Goal: Transaction & Acquisition: Purchase product/service

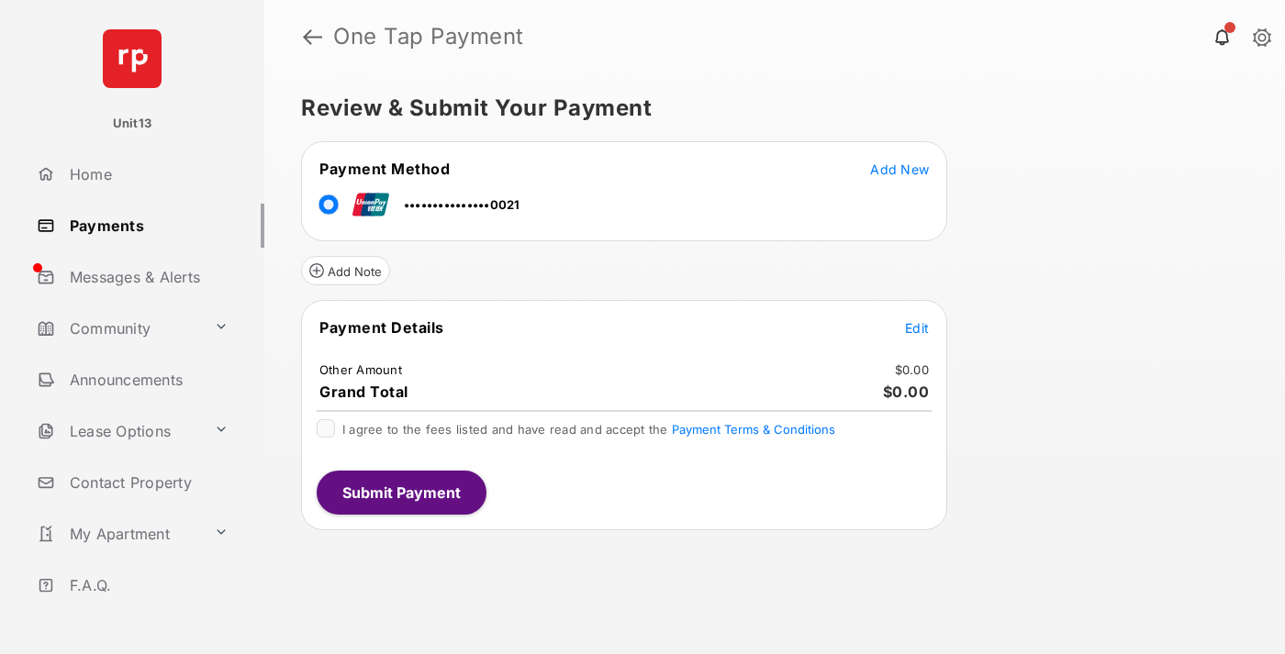
click at [917, 328] on span "Edit" at bounding box center [917, 328] width 24 height 16
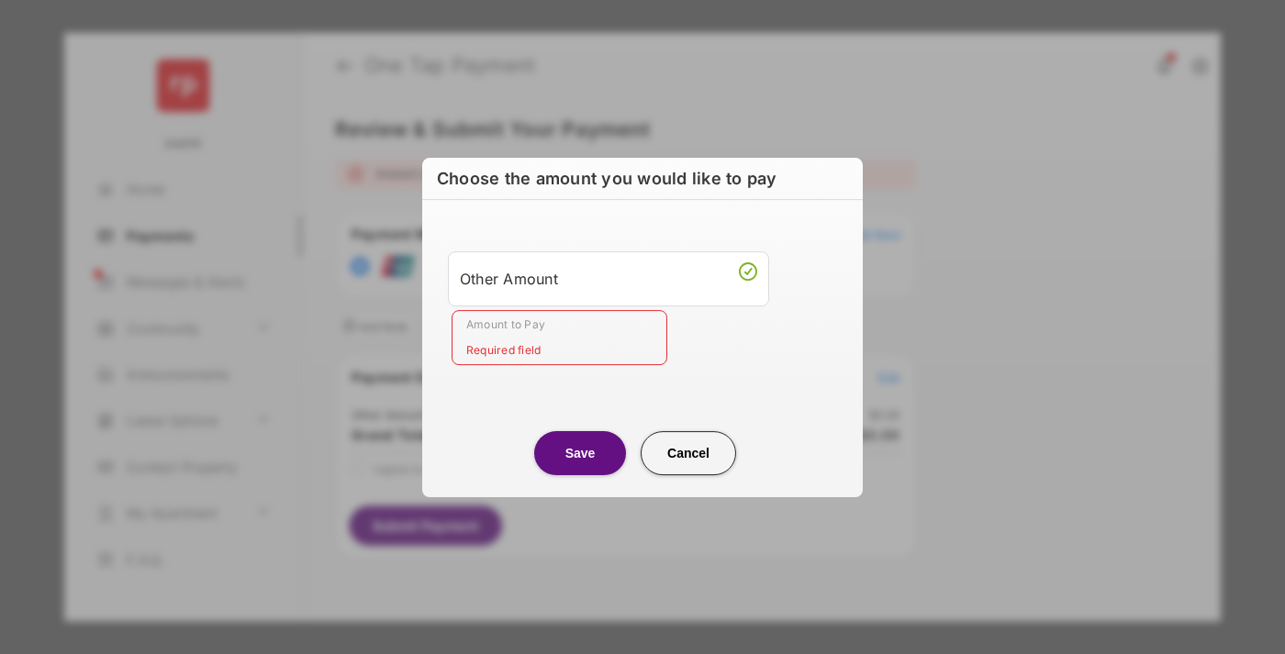
click at [609, 278] on div "Other Amount" at bounding box center [608, 278] width 297 height 31
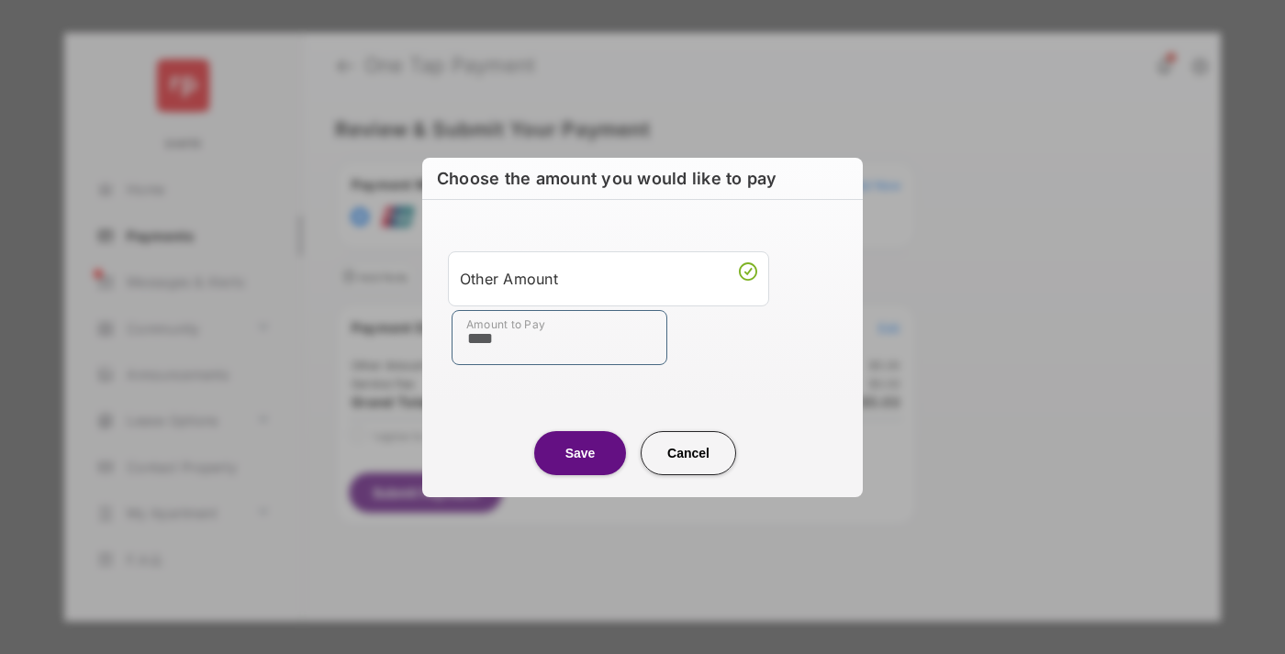
type input "****"
click at [580, 453] on button "Save" at bounding box center [580, 453] width 92 height 44
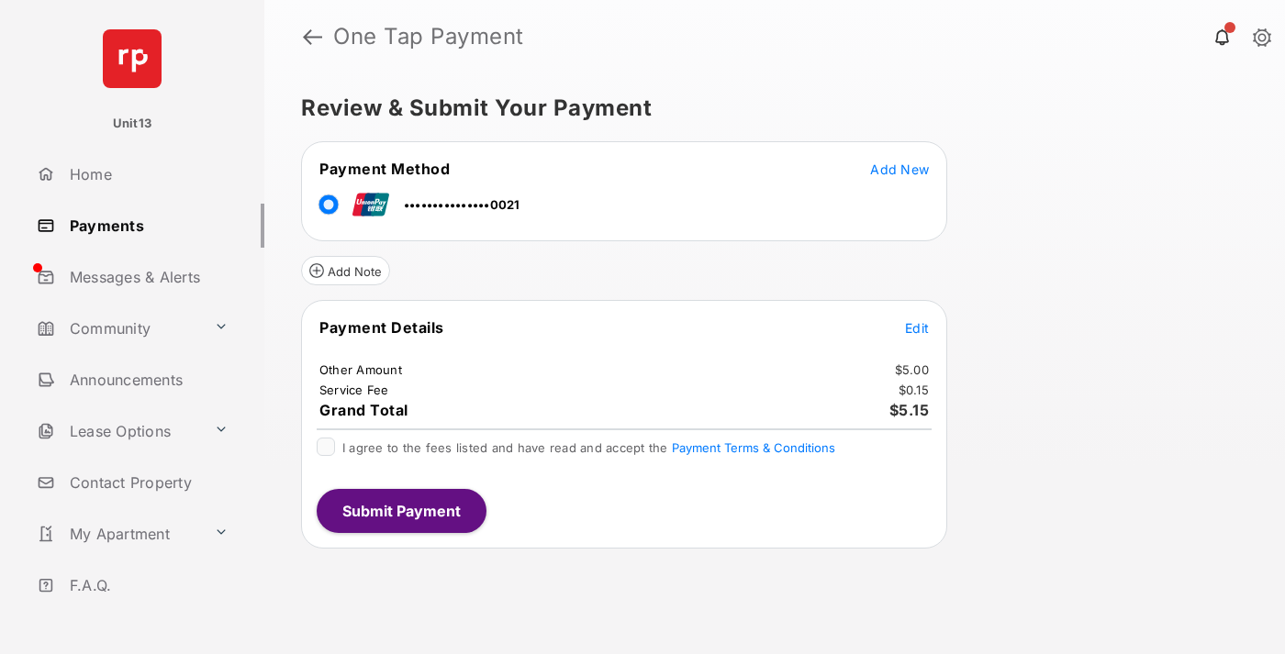
click at [917, 328] on span "Edit" at bounding box center [917, 328] width 24 height 16
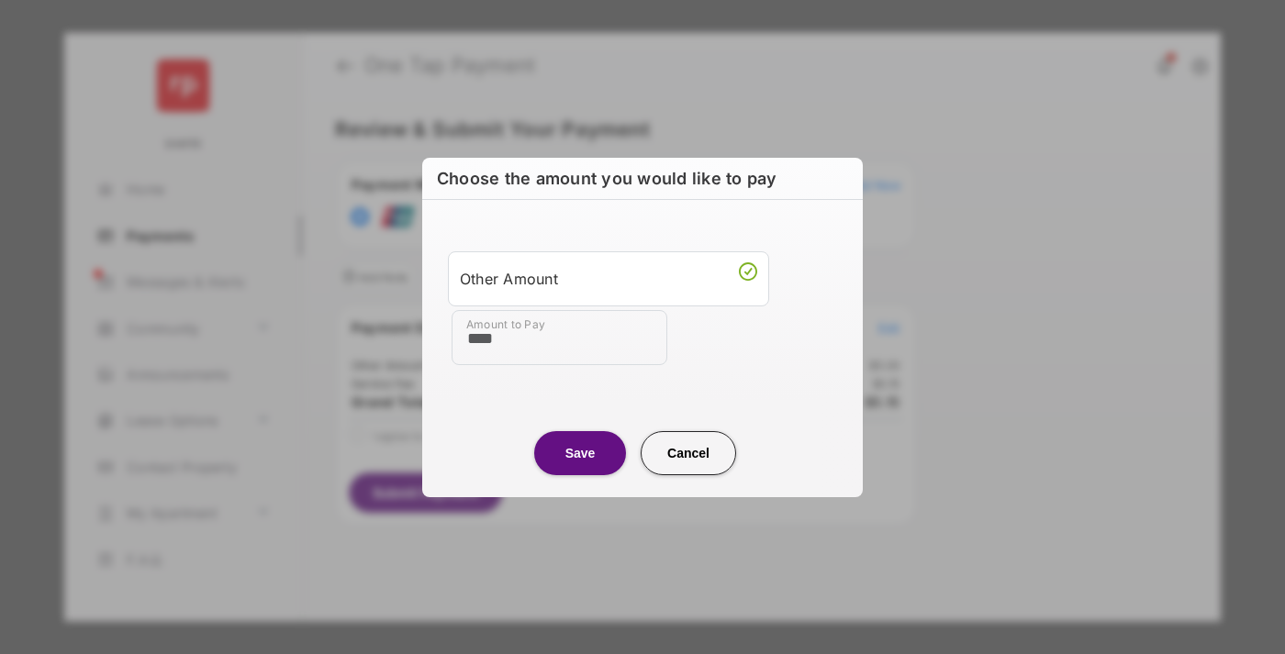
click at [580, 453] on button "Save" at bounding box center [580, 453] width 92 height 44
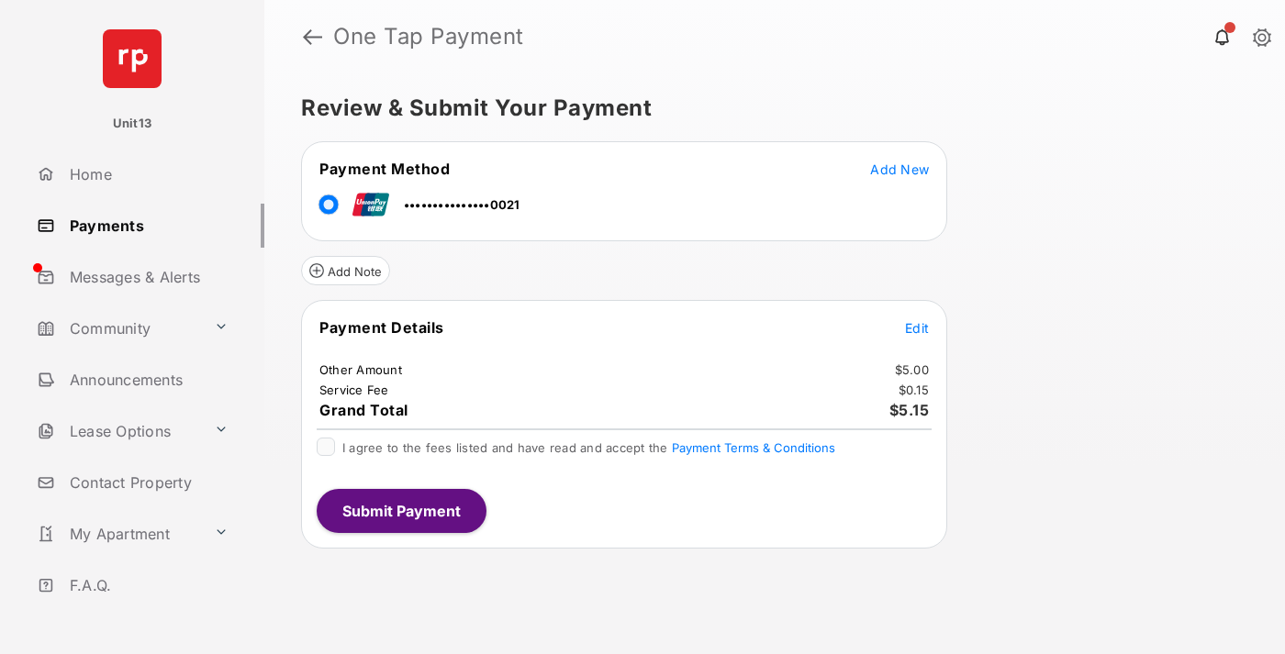
click at [400, 510] on button "Submit Payment" at bounding box center [402, 511] width 170 height 44
